Goal: Navigation & Orientation: Find specific page/section

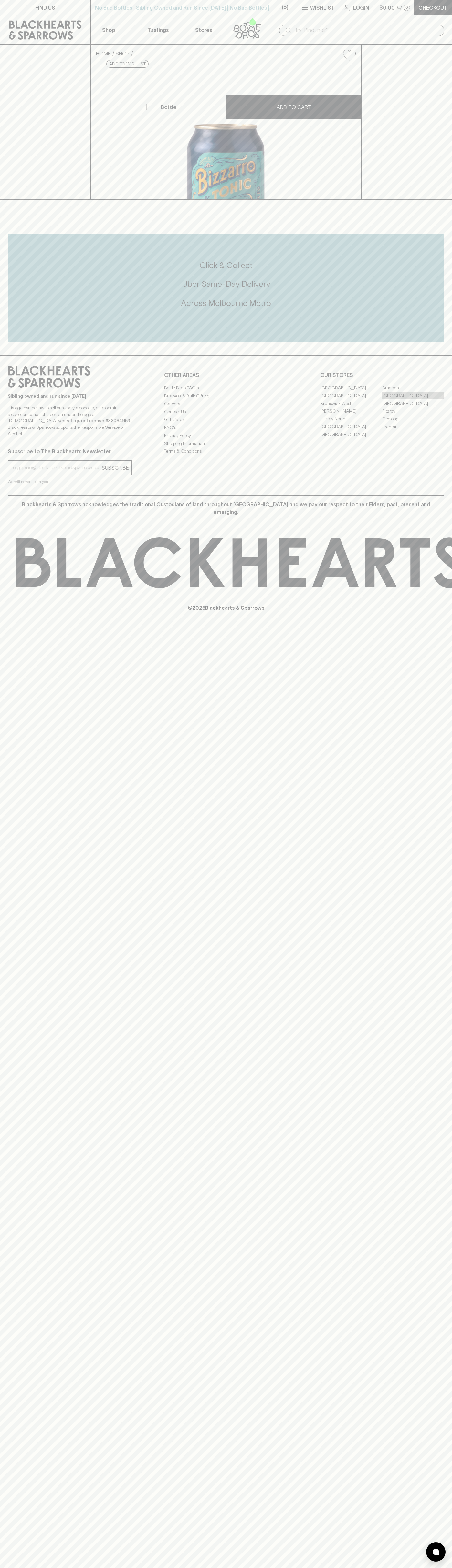
click at [413, 399] on link "[GEOGRAPHIC_DATA]" at bounding box center [413, 395] width 62 height 8
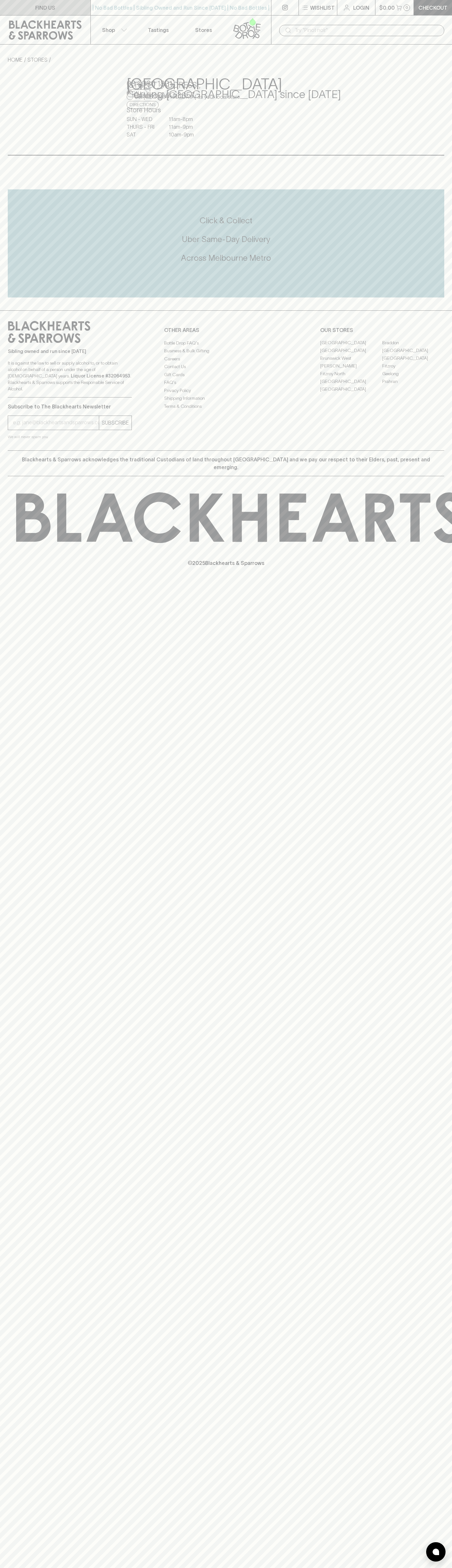
click at [4, 4] on link "FIND US" at bounding box center [45, 7] width 90 height 15
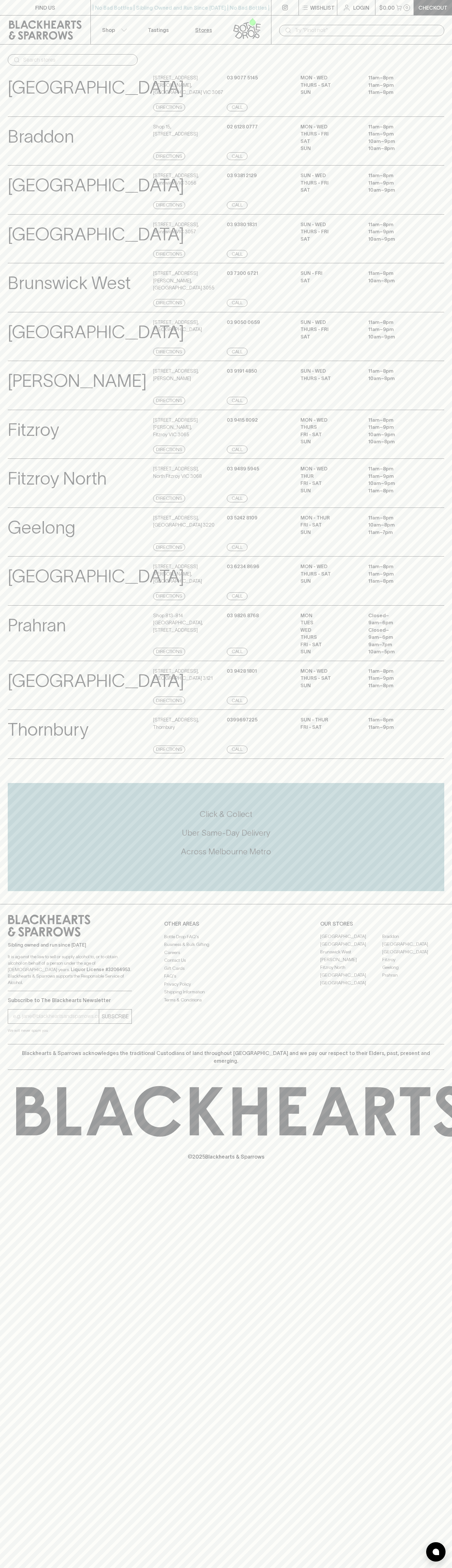
click at [112, 1567] on html "FIND US | No Bad Bottles | Sibling Owned and Run Since [DATE] | No Bad Bottles …" at bounding box center [226, 784] width 452 height 1568
click at [0, 640] on div "Prahran View Store Details Shop [STREET_ADDRESS] Directions [PHONE_NUMBER] Call…" at bounding box center [226, 633] width 452 height 56
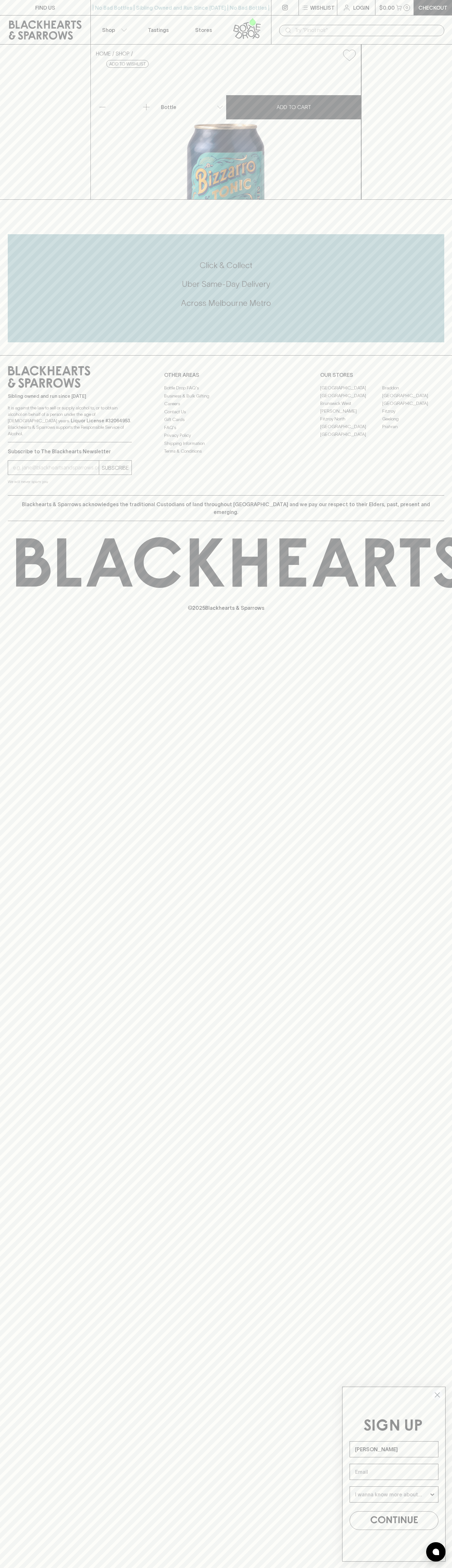
type input "[PERSON_NAME]"
click at [413, 399] on link "[GEOGRAPHIC_DATA]" at bounding box center [413, 395] width 62 height 8
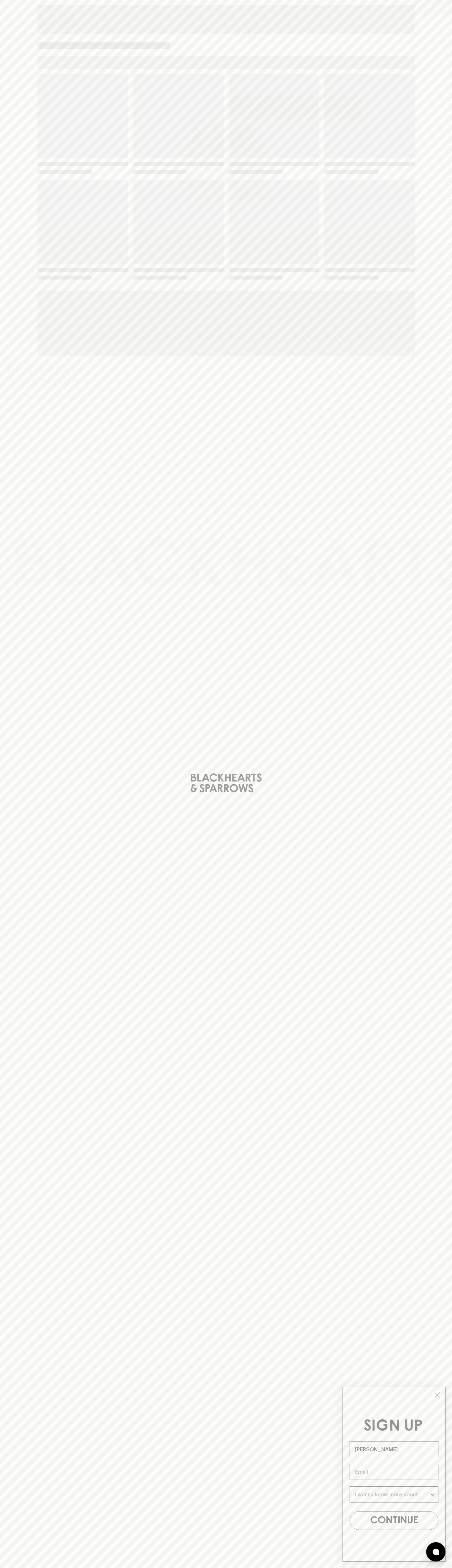
click at [307, 207] on span "Loading" at bounding box center [274, 222] width 90 height 84
click at [437, 1395] on icon "Close dialog" at bounding box center [437, 1395] width 4 height 4
